Goal: Transaction & Acquisition: Purchase product/service

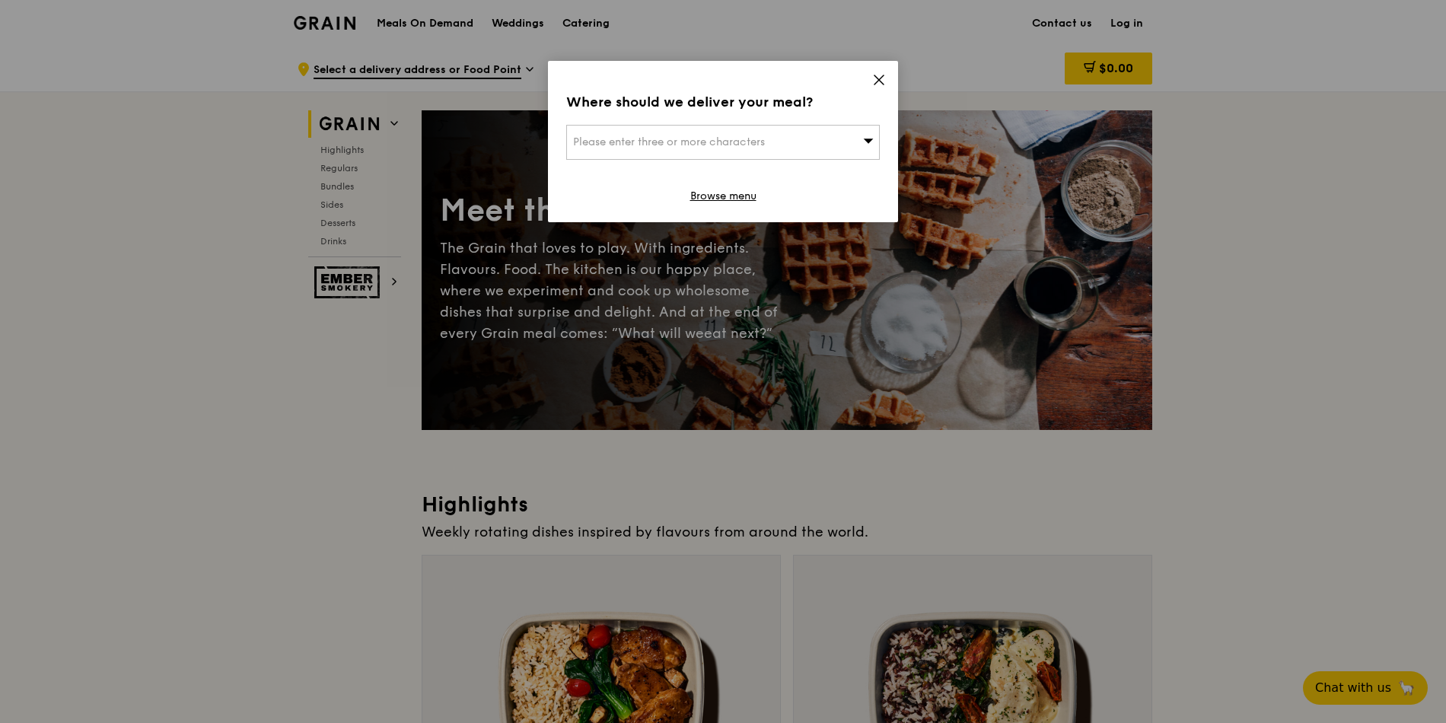
click at [868, 82] on div "Where should we deliver your meal? Please enter three or more characters Browse…" at bounding box center [723, 141] width 350 height 161
click at [879, 83] on icon at bounding box center [879, 80] width 14 height 14
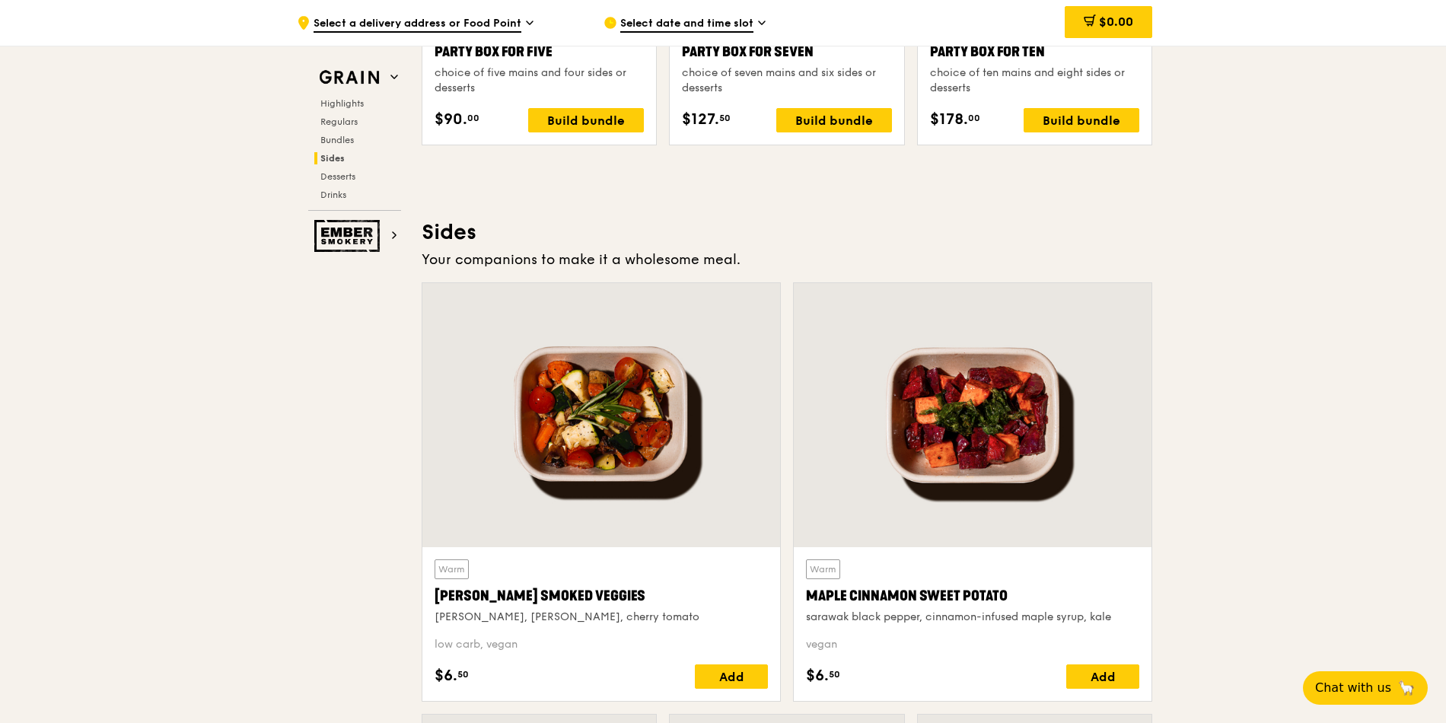
scroll to position [3449, 0]
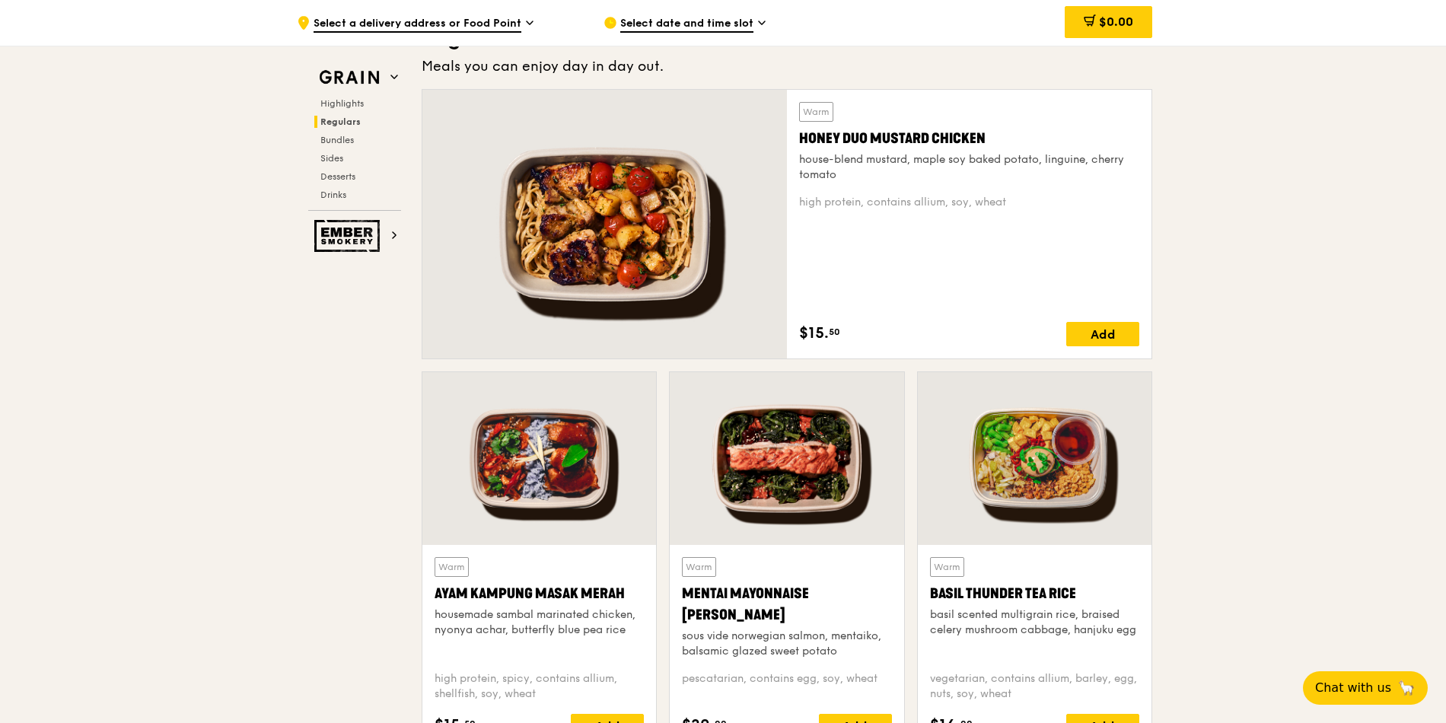
scroll to position [1004, 0]
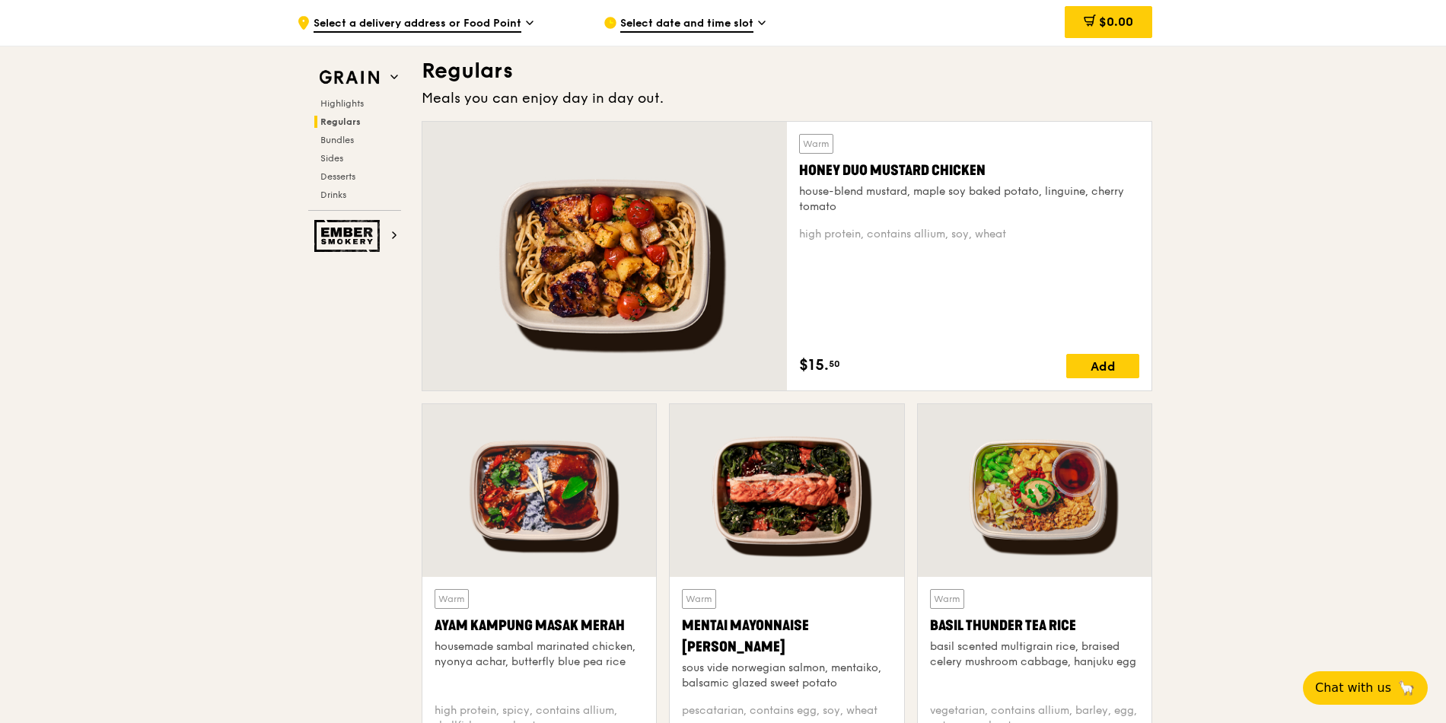
drag, startPoint x: 800, startPoint y: 173, endPoint x: 984, endPoint y: 177, distance: 184.2
click at [984, 177] on div "Honey Duo Mustard Chicken" at bounding box center [969, 170] width 340 height 21
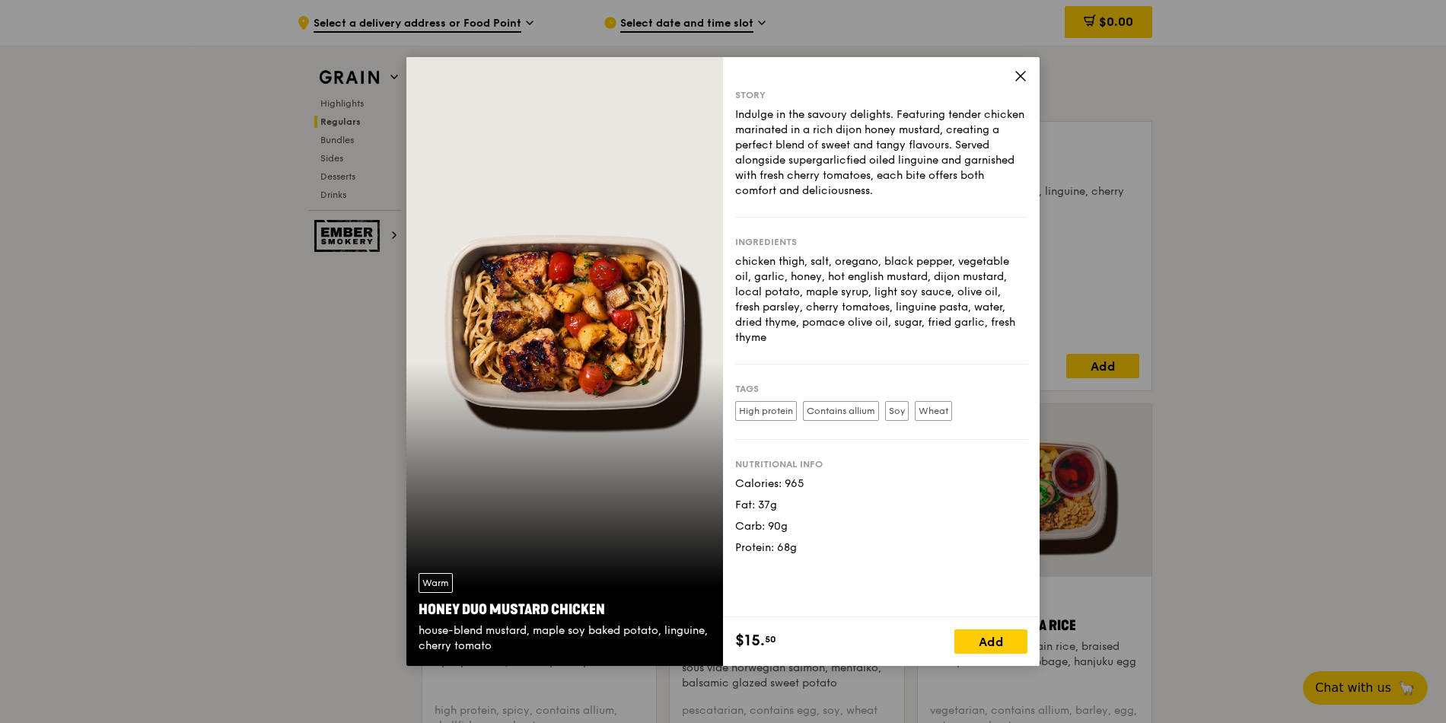
copy div "Honey Duo Mustard Chicken"
drag, startPoint x: 419, startPoint y: 609, endPoint x: 603, endPoint y: 606, distance: 184.2
click at [603, 606] on div "Honey Duo Mustard Chicken" at bounding box center [565, 609] width 292 height 21
copy div "Honey Duo Mustard Chicken"
click at [1023, 76] on icon at bounding box center [1021, 76] width 14 height 14
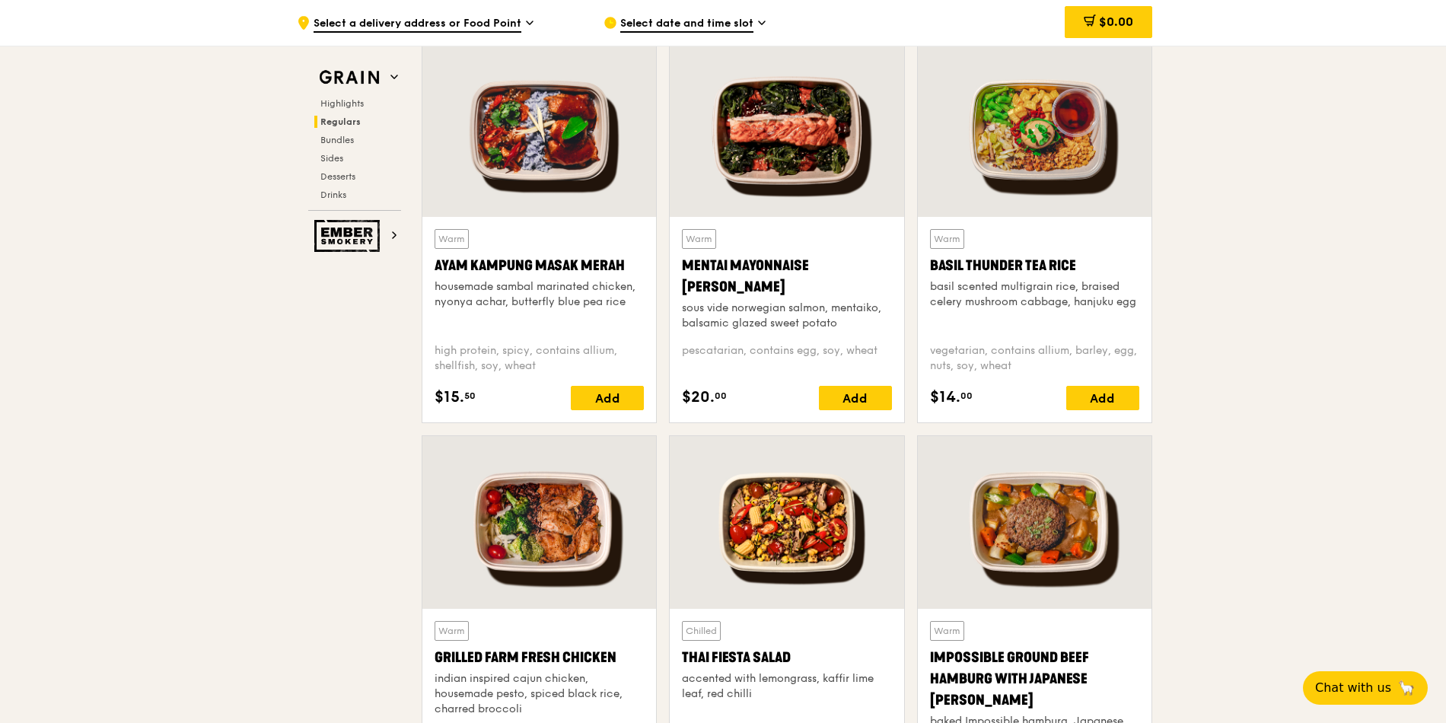
scroll to position [1278, 0]
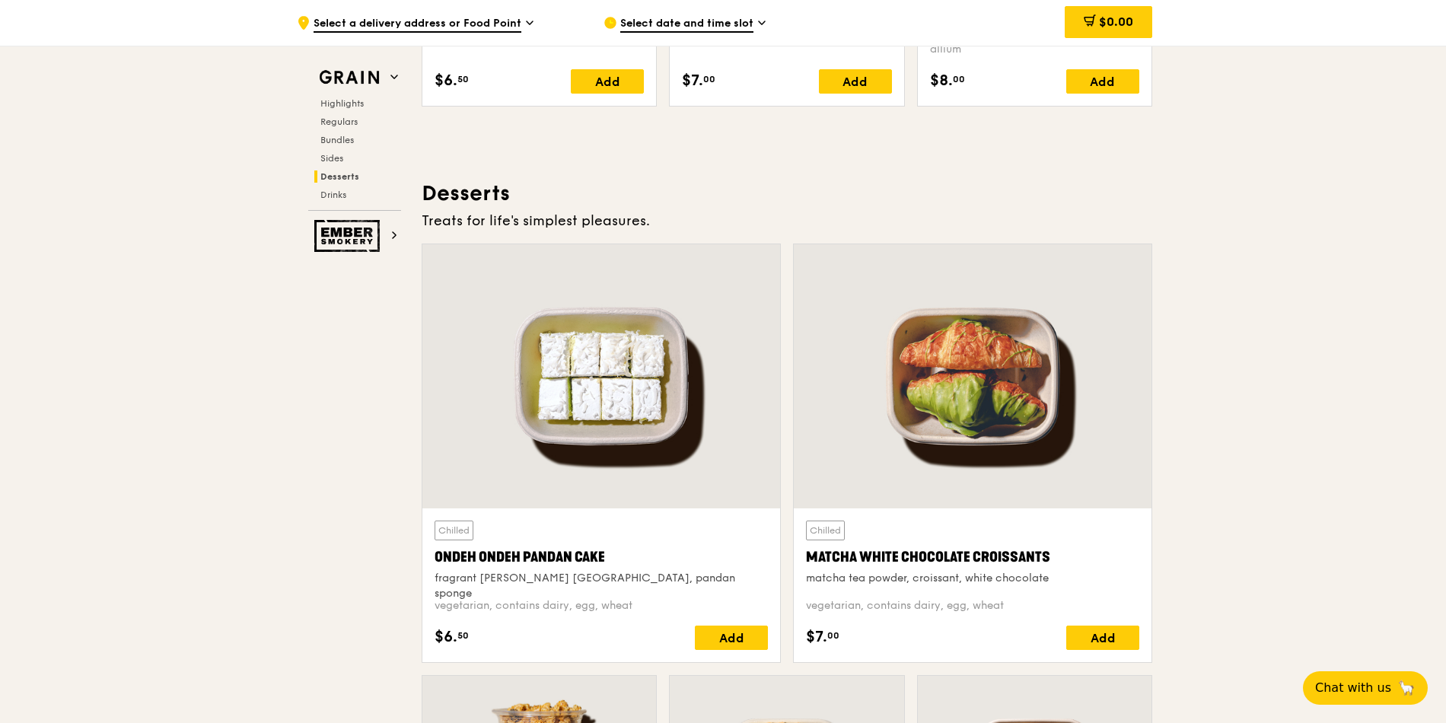
scroll to position [4383, 0]
